Goal: Information Seeking & Learning: Compare options

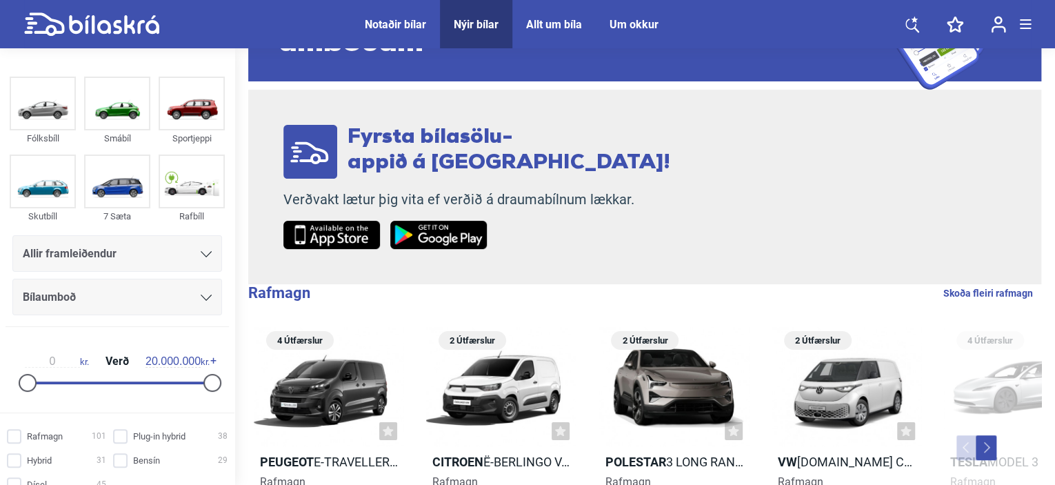
scroll to position [276, 0]
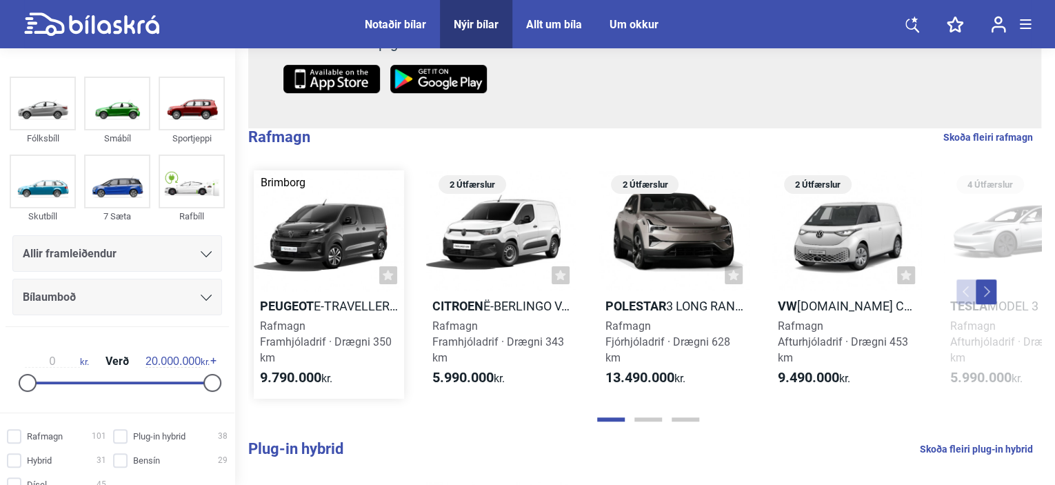
click at [314, 237] on div at bounding box center [329, 230] width 150 height 121
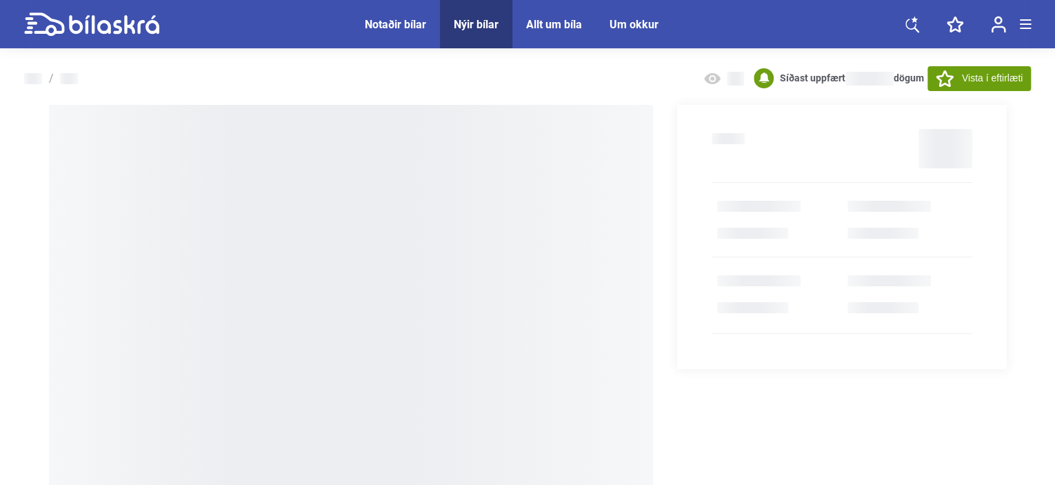
click at [414, 26] on div "Notaðir bílar" at bounding box center [395, 24] width 61 height 13
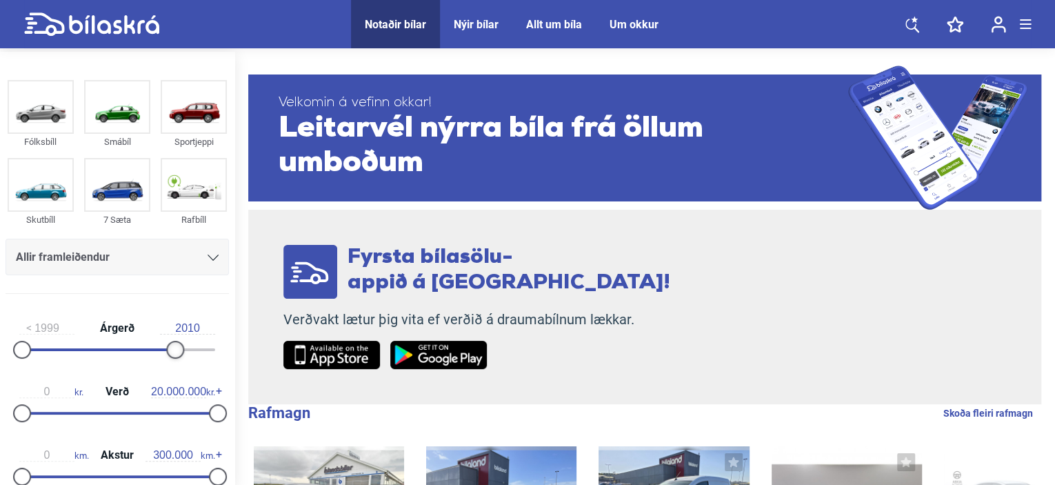
type input "2009"
drag, startPoint x: 215, startPoint y: 350, endPoint x: 121, endPoint y: 386, distance: 100.4
click at [110, 357] on div "1999 Árgerð 2009" at bounding box center [117, 336] width 223 height 63
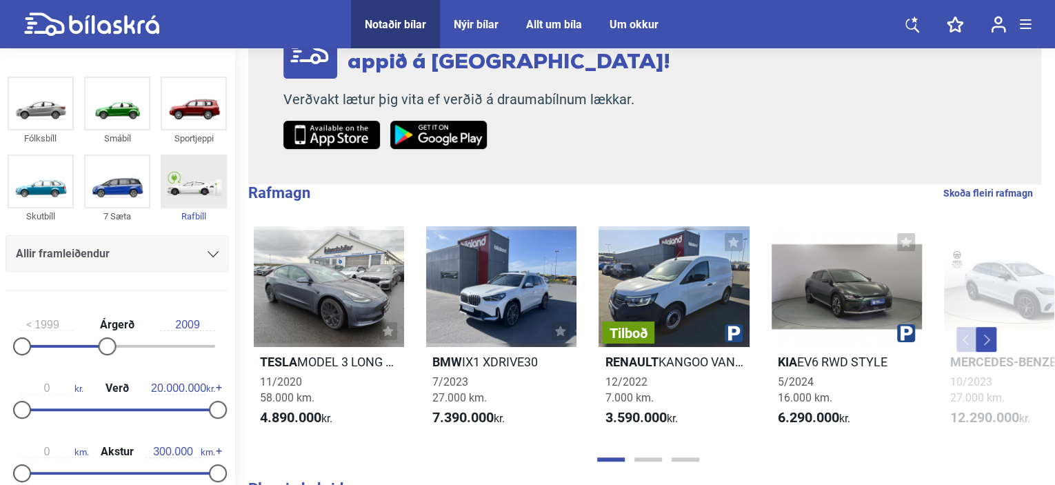
scroll to position [207, 0]
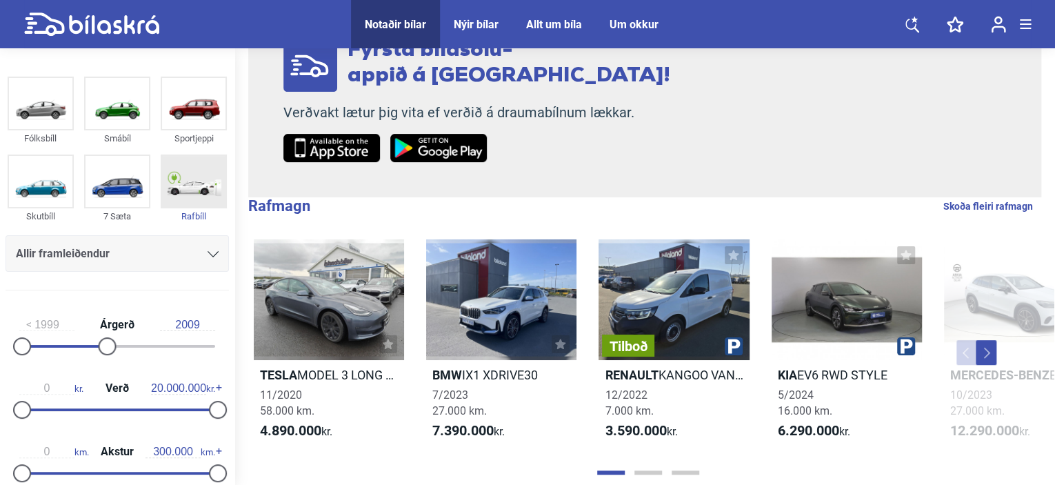
click at [187, 180] on img at bounding box center [193, 181] width 63 height 51
checkbox input "true"
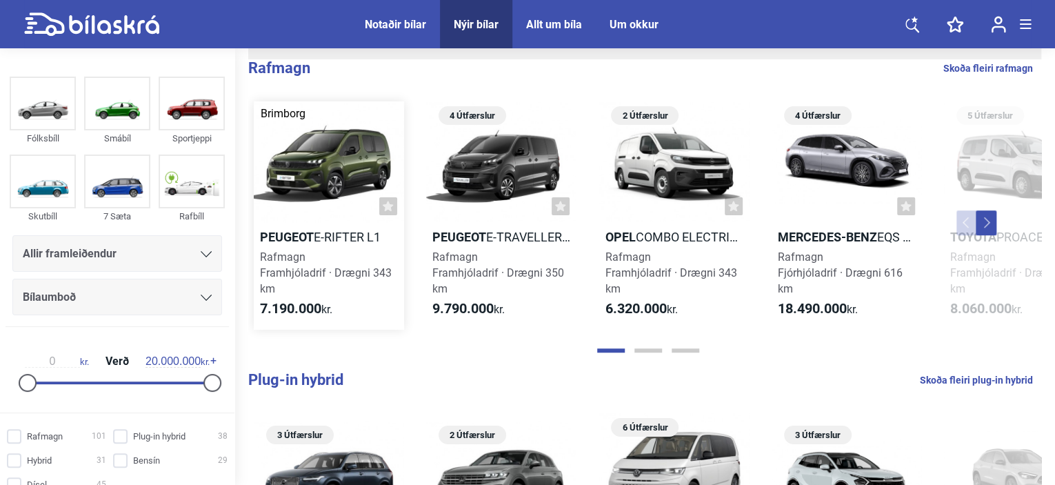
click at [334, 174] on div at bounding box center [329, 161] width 150 height 121
